Goal: Task Accomplishment & Management: Manage account settings

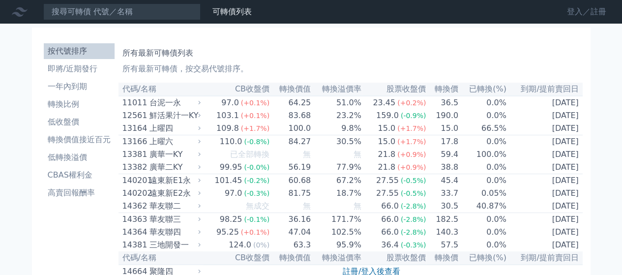
click at [577, 14] on link "登入／註冊" at bounding box center [586, 12] width 55 height 16
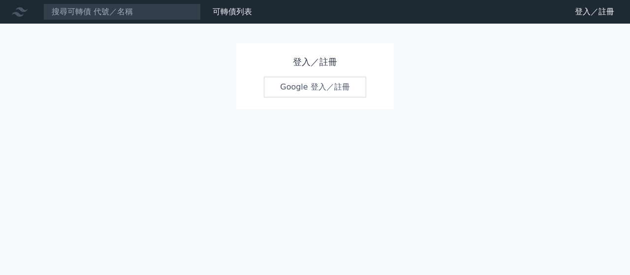
click at [294, 87] on link "Google 登入／註冊" at bounding box center [315, 87] width 102 height 21
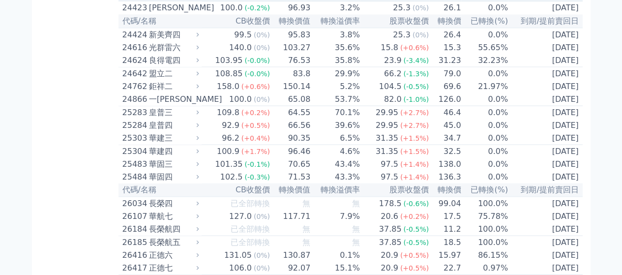
scroll to position [918, 0]
